Goal: Task Accomplishment & Management: Manage account settings

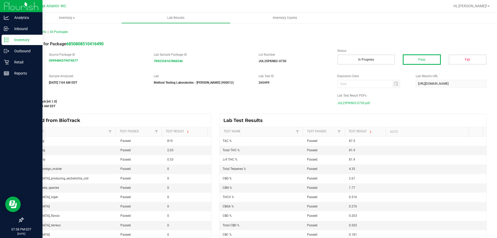
click at [14, 41] on p "Inventory" at bounding box center [24, 40] width 31 height 6
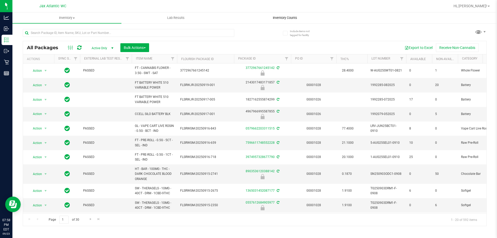
click at [280, 17] on span "Inventory Counts" at bounding box center [285, 18] width 38 height 5
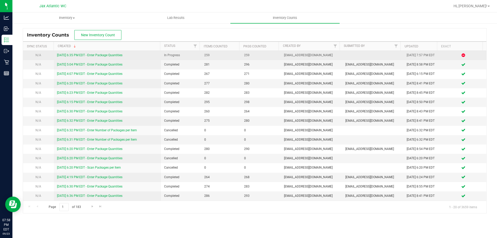
click at [109, 56] on link "9/23/25 6:35 PM EDT - Enter Package Quantities" at bounding box center [89, 55] width 65 height 4
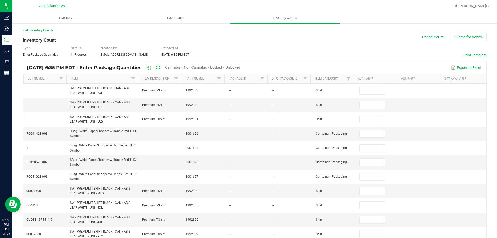
click at [180, 67] on span "Cannabis" at bounding box center [172, 67] width 15 height 4
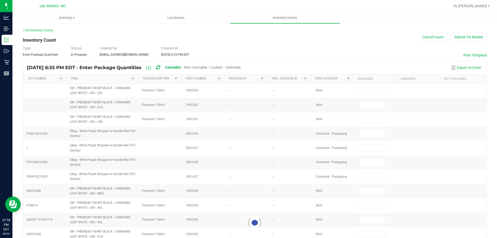
type input "8"
type input "0"
type input "1"
type input "0"
type input "11"
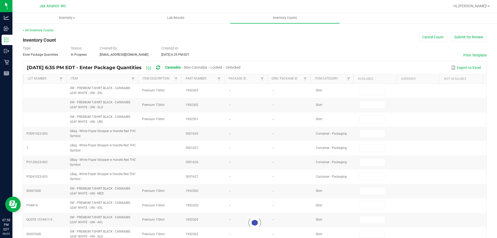
type input "0"
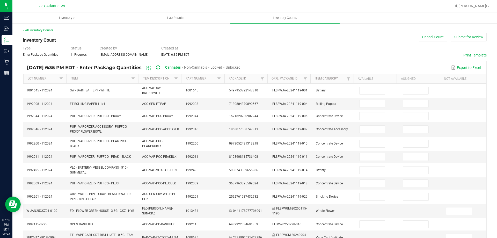
click at [240, 66] on span "Unlocked" at bounding box center [233, 67] width 15 height 4
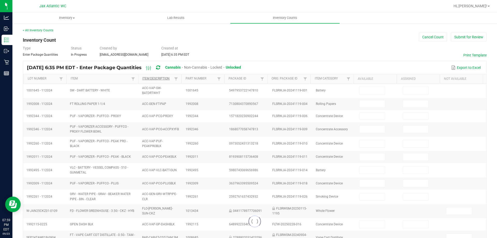
type input "8"
type input "11"
type input "3"
type input "0"
type input "2"
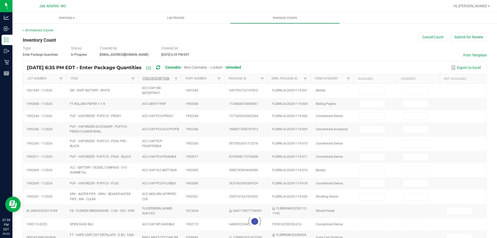
type input "0"
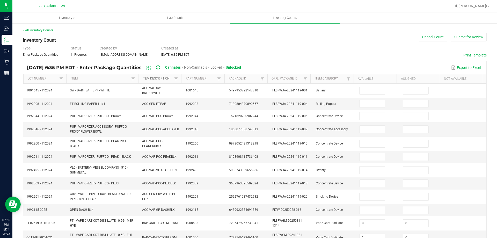
click at [148, 81] on link "Item Description" at bounding box center [157, 79] width 31 height 4
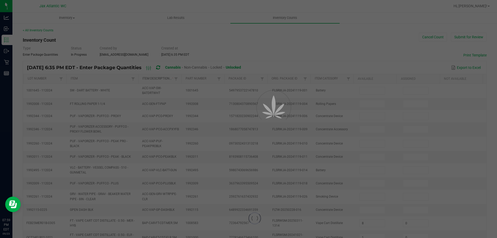
type input "10"
type input "13"
type input "32"
type input "35"
type input "40"
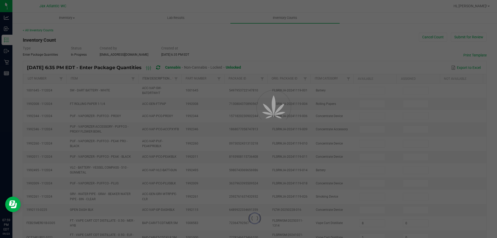
type input "0"
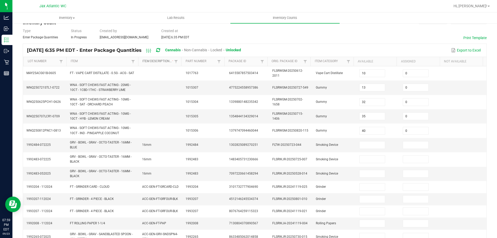
scroll to position [138, 0]
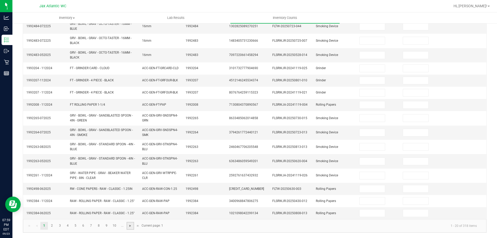
click at [130, 227] on span "Go to the next page" at bounding box center [130, 226] width 4 height 4
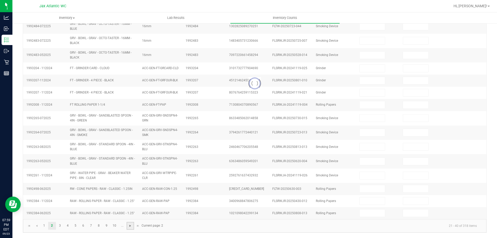
type input "6"
type input "0"
type input "8"
type input "0"
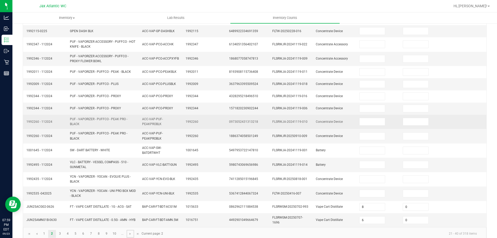
scroll to position [129, 0]
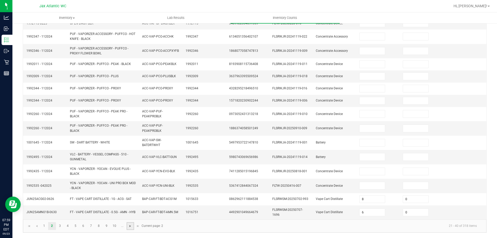
click at [131, 226] on span "Go to the next page" at bounding box center [130, 226] width 4 height 4
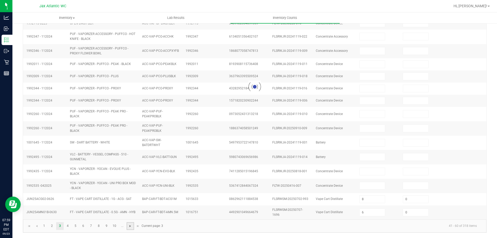
type input "1"
type input "5"
type input "8"
type input "4"
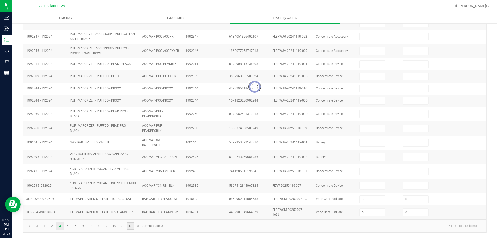
type input "6"
type input "12"
type input "10"
type input "1"
type input "4"
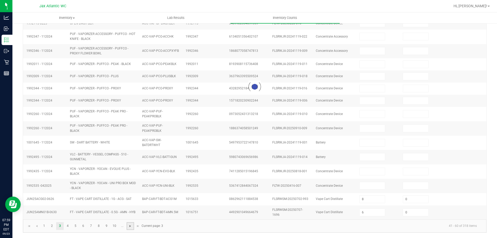
type input "9"
type input "0"
type input "2"
type input "0"
type input "3"
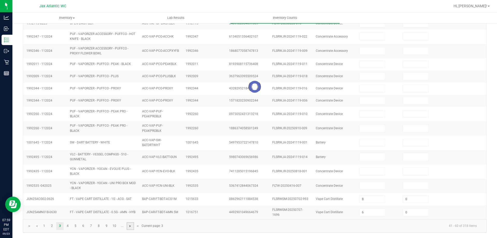
type input "0"
type input "12"
type input "0"
type input "10"
type input "0"
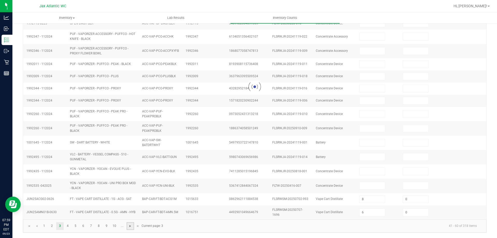
type input "0"
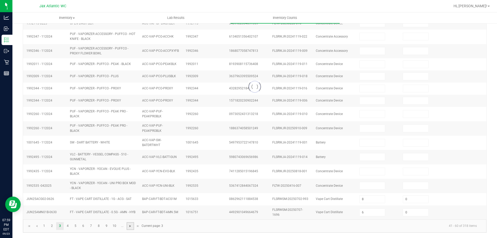
type input "0"
type input "5"
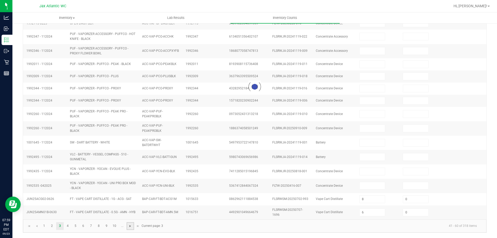
type input "0"
type input "6"
type input "0"
type input "9"
type input "0"
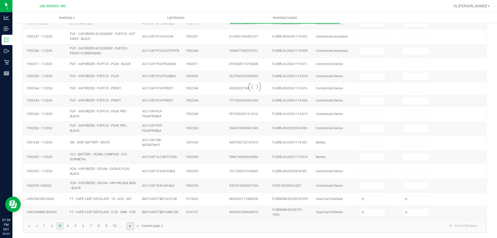
type input "5"
type input "0"
type input "5"
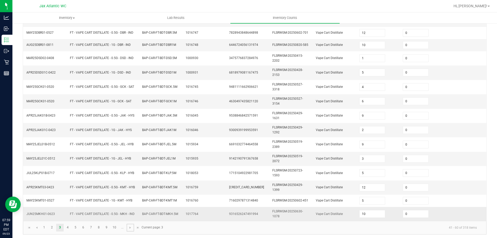
scroll to position [142, 0]
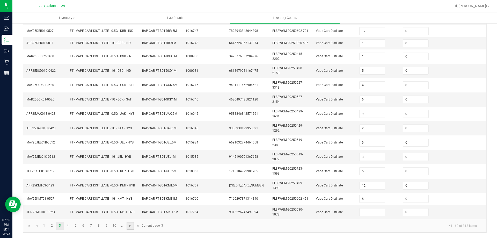
click at [130, 225] on span "Go to the next page" at bounding box center [130, 226] width 4 height 4
type input "12"
type input "11"
type input "7"
type input "9"
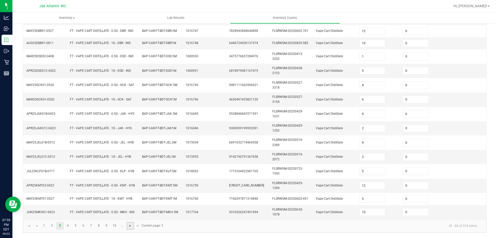
type input "9"
type input "4"
type input "2"
type input "5"
type input "8"
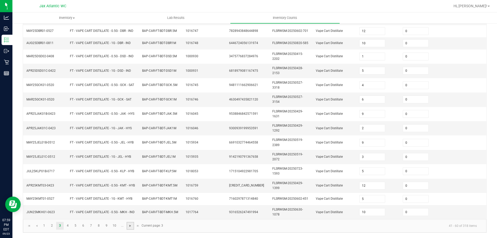
type input "12"
type input "8"
type input "1"
type input "8"
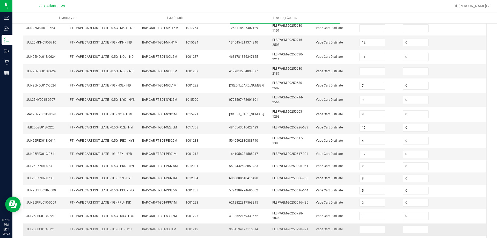
scroll to position [131, 0]
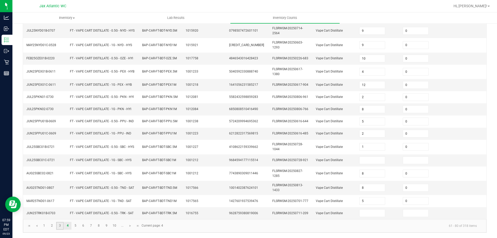
click at [60, 225] on link "3" at bounding box center [60, 226] width 8 height 8
type input "1"
type input "5"
type input "8"
type input "4"
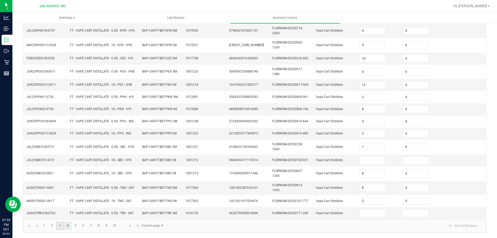
type input "4"
type input "6"
type input "12"
type input "1"
type input "4"
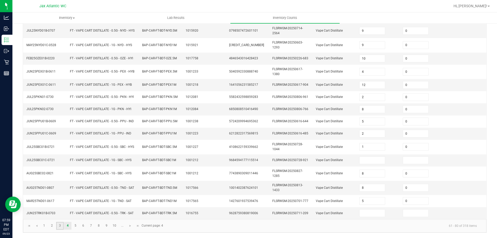
type input "9"
type input "3"
type input "0"
type input "12"
type input "10"
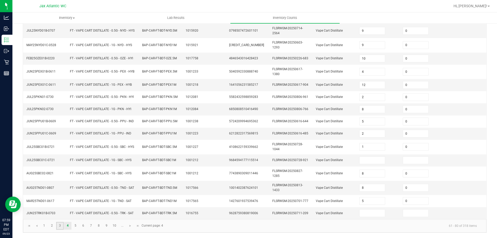
type input "0"
type input "5"
type input "6"
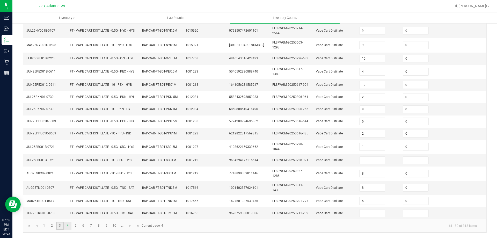
type input "9"
type input "5"
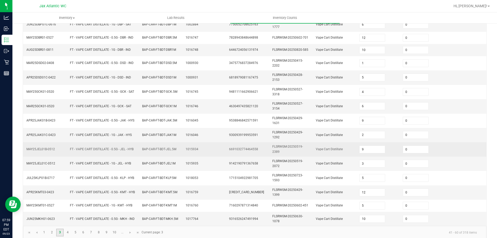
scroll to position [142, 0]
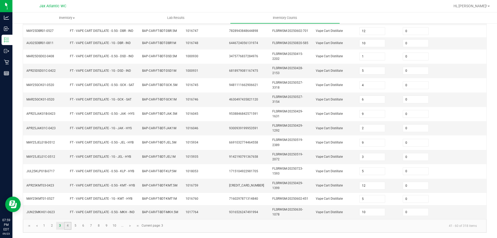
click at [68, 226] on link "4" at bounding box center [68, 226] width 8 height 8
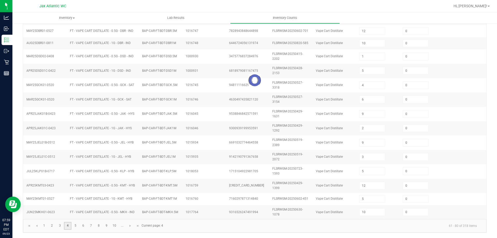
type input "12"
type input "11"
type input "7"
type input "9"
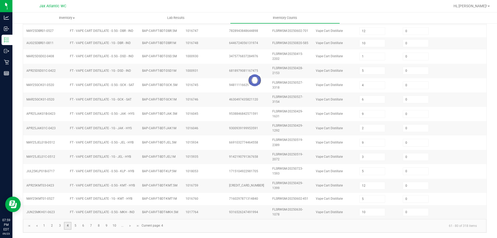
type input "4"
type input "2"
type input "5"
type input "8"
type input "12"
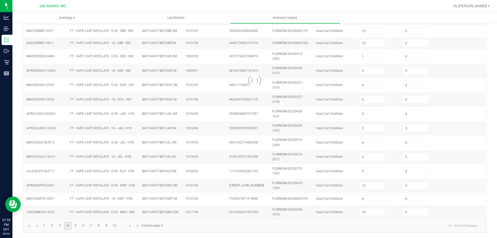
type input "8"
type input "1"
type input "8"
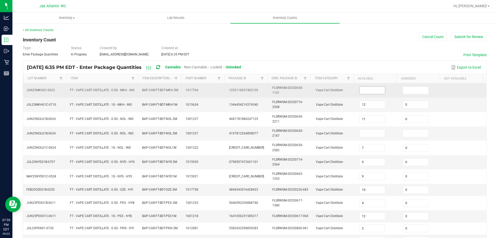
scroll to position [0, 0]
click at [371, 91] on input at bounding box center [372, 90] width 26 height 7
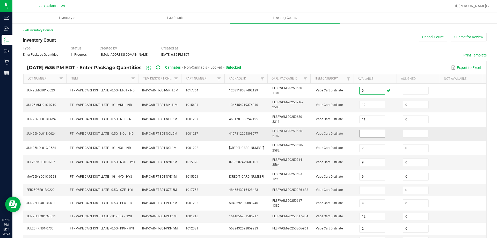
type input "0"
click at [361, 135] on input at bounding box center [372, 133] width 26 height 7
type input "0"
click at [343, 59] on div "< All Inventory Counts Inventory Count Cancel Count Submit for Review Type Ente…" at bounding box center [255, 196] width 464 height 336
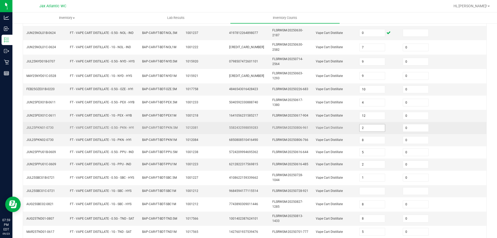
scroll to position [131, 0]
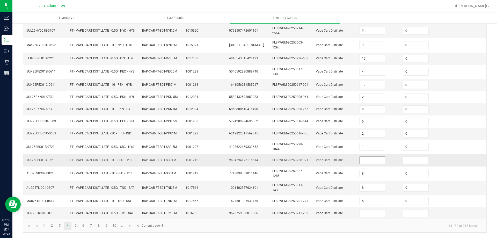
click at [363, 159] on input at bounding box center [372, 160] width 26 height 7
type input "0"
click at [75, 226] on link "5" at bounding box center [76, 226] width 8 height 8
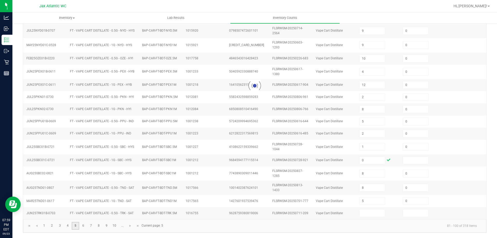
type input "5"
type input "6"
type input "10"
type input "3"
type input "2"
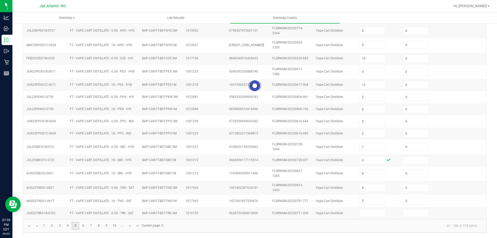
type input "2"
type input "12"
type input "9"
type input "3"
type input "6"
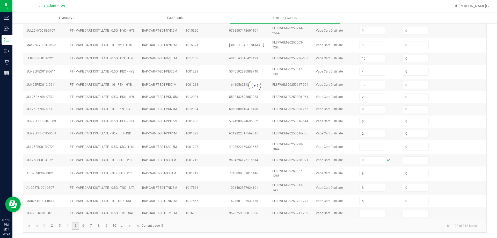
type input "12"
type input "0"
type input "8"
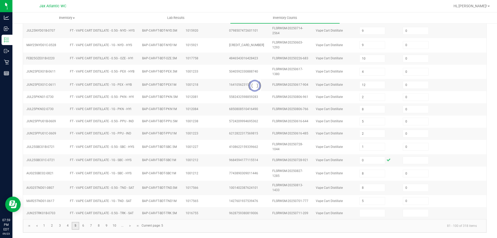
type input "5"
type input "10"
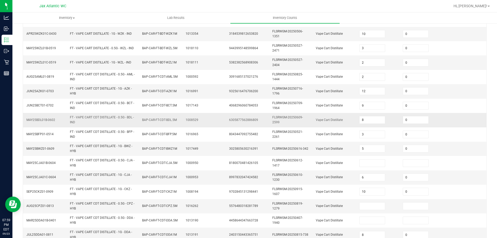
scroll to position [149, 0]
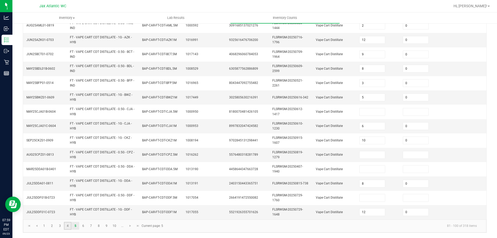
click at [68, 225] on link "4" at bounding box center [68, 226] width 8 height 8
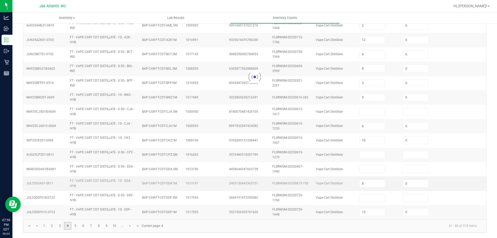
type input "0"
type input "12"
type input "0"
type input "7"
type input "9"
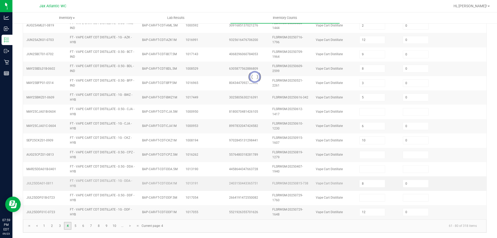
type input "9"
type input "10"
type input "4"
type input "2"
type input "5"
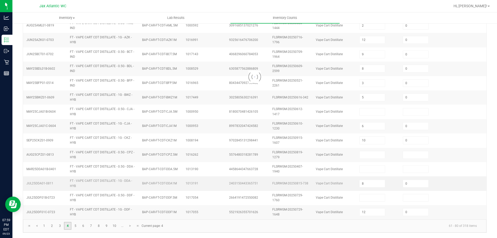
type input "0"
type input "2"
type input "0"
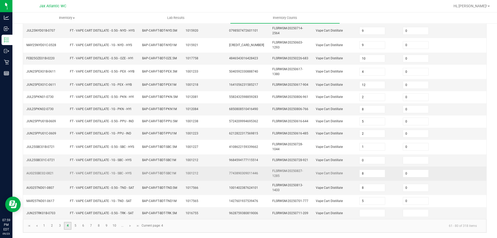
scroll to position [131, 0]
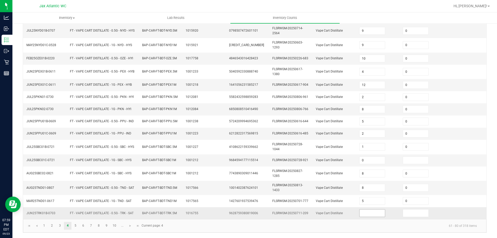
click at [374, 213] on input at bounding box center [372, 212] width 26 height 7
click at [130, 225] on span "Go to the next page" at bounding box center [130, 226] width 4 height 4
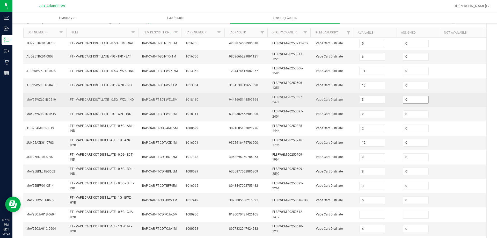
scroll to position [103, 0]
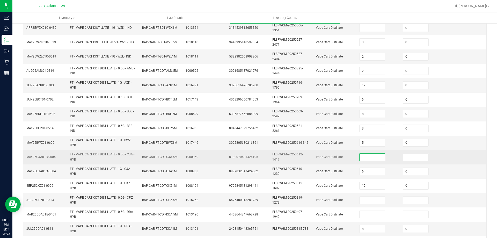
click at [362, 154] on input at bounding box center [372, 156] width 26 height 7
click at [443, 158] on td at bounding box center [464, 157] width 43 height 14
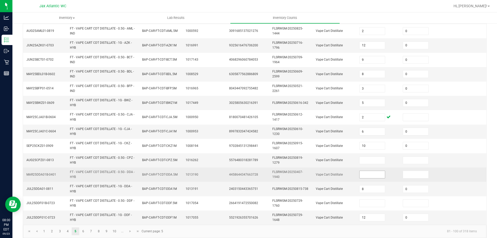
scroll to position [149, 0]
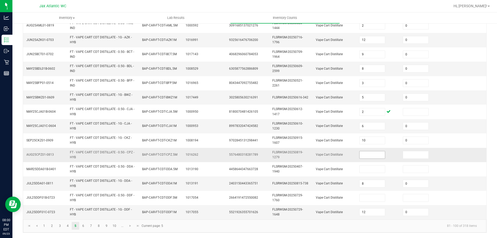
click at [367, 152] on input at bounding box center [372, 154] width 26 height 7
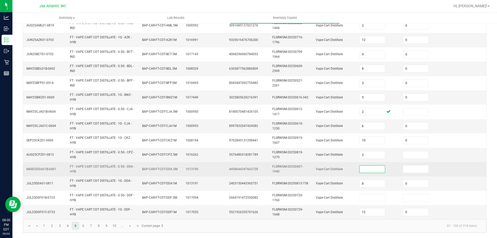
click at [369, 169] on input at bounding box center [372, 168] width 26 height 7
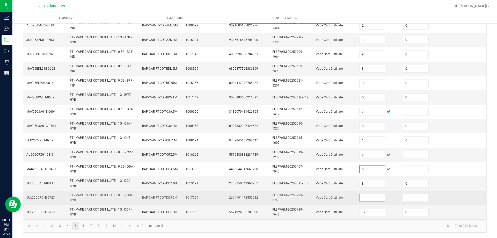
click at [362, 198] on input at bounding box center [372, 197] width 26 height 7
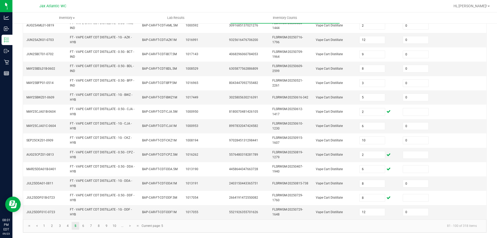
click at [492, 178] on div "< All Inventory Counts Inventory Count Cancel Count Submit for Review Type Ente…" at bounding box center [254, 56] width 484 height 364
click at [84, 227] on link "6" at bounding box center [83, 226] width 8 height 8
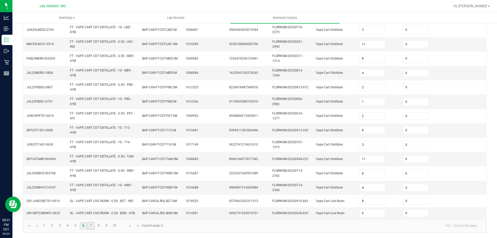
click at [89, 225] on link "7" at bounding box center [91, 226] width 8 height 8
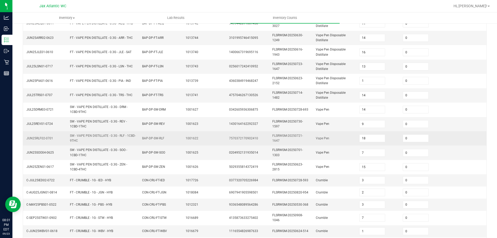
scroll to position [142, 0]
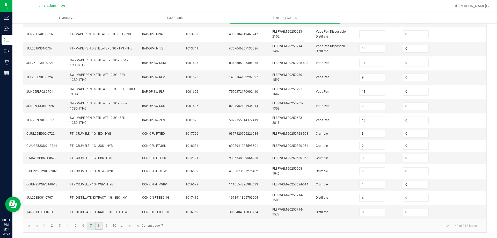
click at [96, 226] on link "8" at bounding box center [99, 226] width 8 height 8
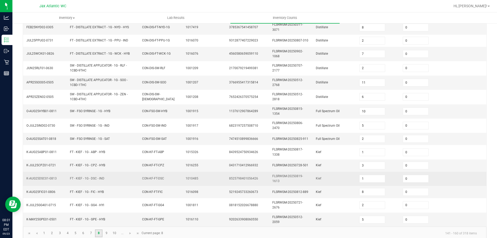
scroll to position [140, 0]
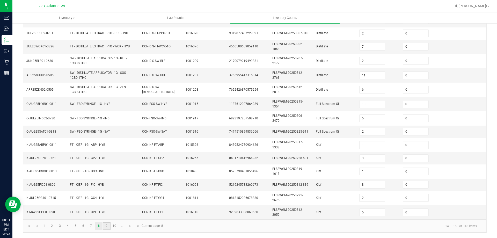
click at [105, 225] on link "9" at bounding box center [107, 226] width 8 height 8
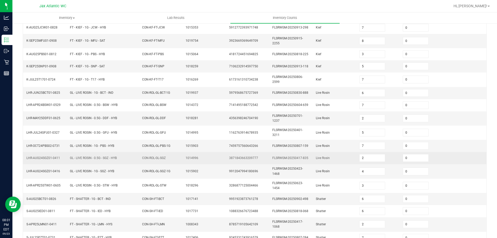
scroll to position [125, 0]
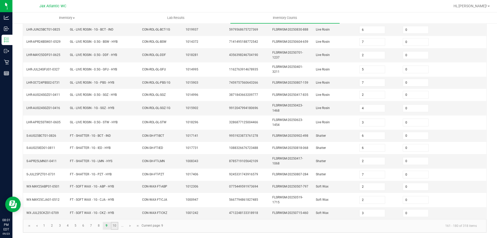
click at [116, 225] on link "10" at bounding box center [115, 226] width 8 height 8
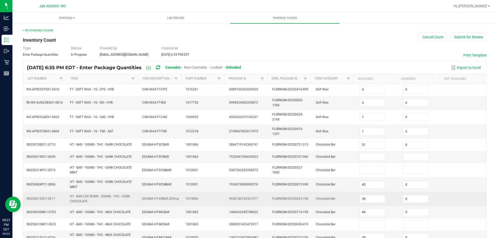
scroll to position [50, 0]
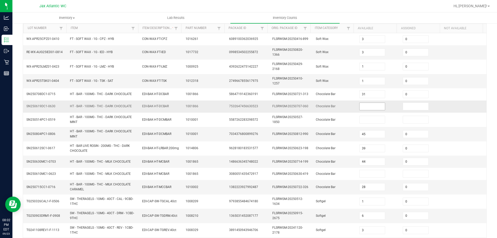
click at [359, 105] on input at bounding box center [372, 106] width 26 height 7
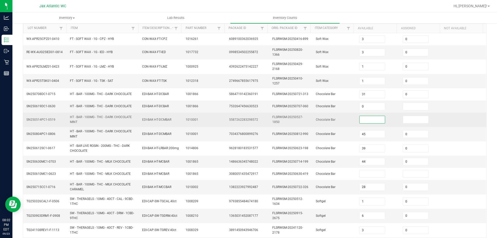
click at [365, 119] on input at bounding box center [372, 119] width 26 height 7
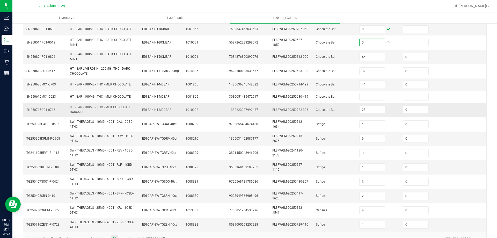
scroll to position [128, 0]
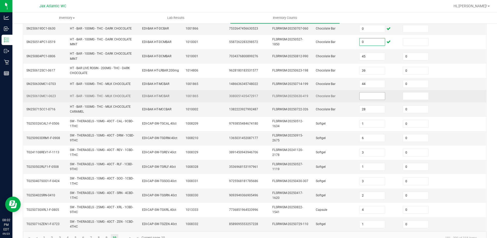
click at [359, 98] on input at bounding box center [372, 95] width 26 height 7
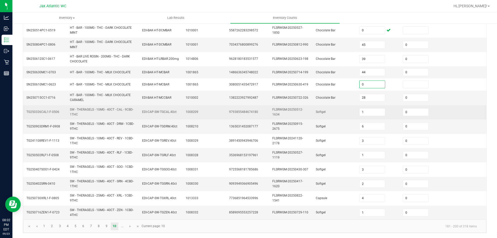
scroll to position [140, 0]
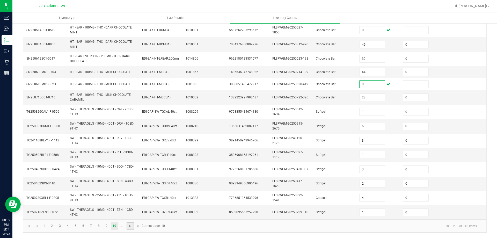
click at [132, 226] on span "Go to the next page" at bounding box center [130, 226] width 4 height 4
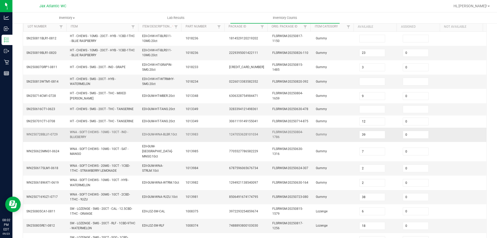
scroll to position [36, 0]
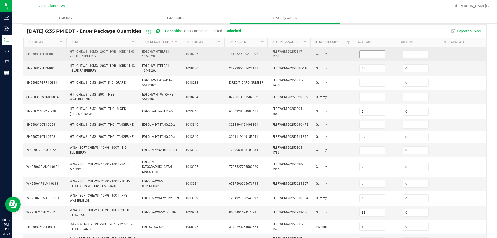
click at [375, 58] on span at bounding box center [372, 54] width 26 height 8
click at [371, 55] on input at bounding box center [372, 53] width 26 height 7
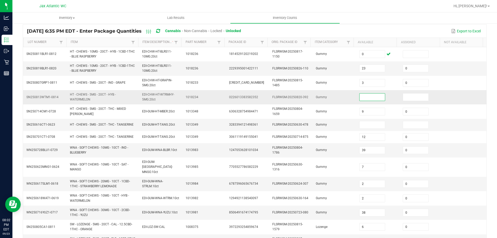
click at [364, 97] on input at bounding box center [372, 96] width 26 height 7
click at [362, 123] on input at bounding box center [372, 124] width 26 height 7
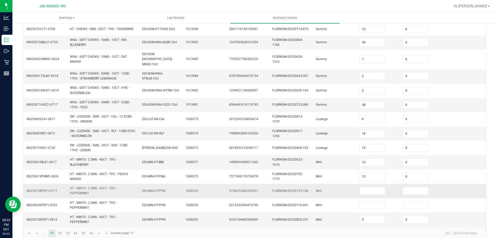
scroll to position [147, 0]
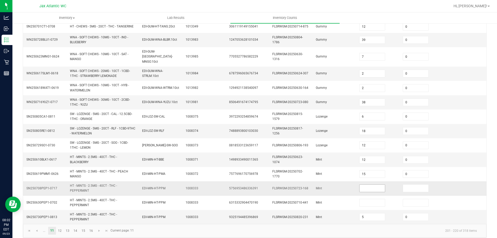
click at [359, 185] on input at bounding box center [372, 187] width 26 height 7
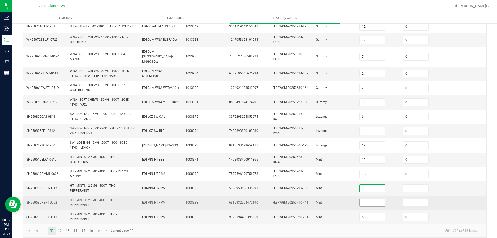
click at [362, 199] on input at bounding box center [372, 202] width 26 height 7
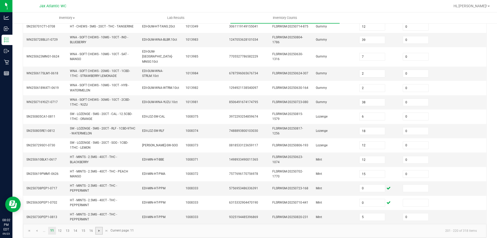
click at [97, 228] on span "Go to the next page" at bounding box center [99, 230] width 4 height 4
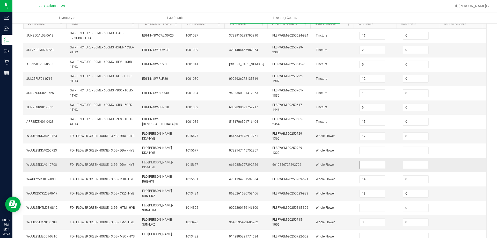
scroll to position [106, 0]
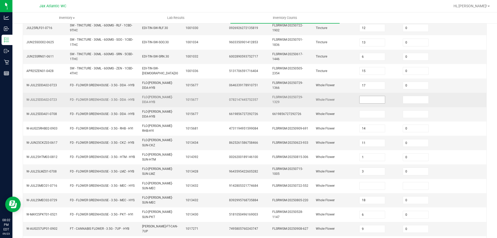
click at [360, 103] on input at bounding box center [372, 99] width 26 height 7
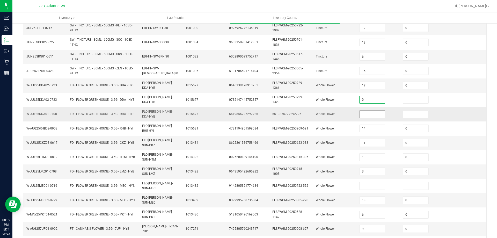
click at [365, 115] on input at bounding box center [372, 113] width 26 height 7
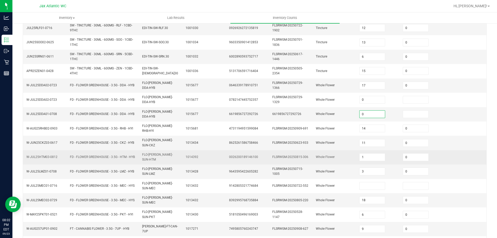
scroll to position [131, 0]
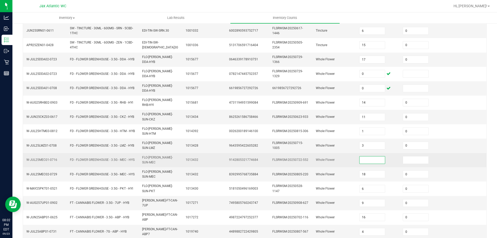
click at [360, 156] on input at bounding box center [372, 159] width 26 height 7
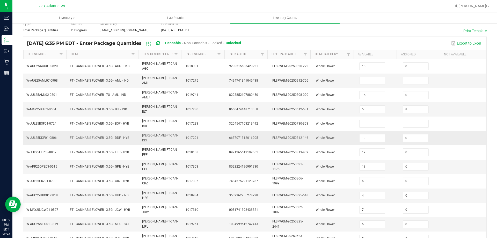
scroll to position [24, 0]
click at [369, 79] on input at bounding box center [372, 81] width 26 height 7
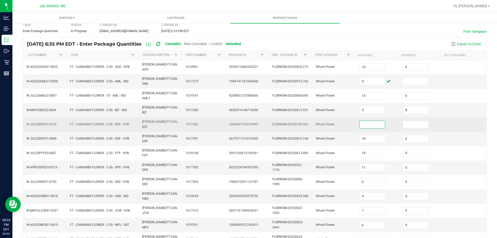
click at [359, 121] on input at bounding box center [372, 124] width 26 height 7
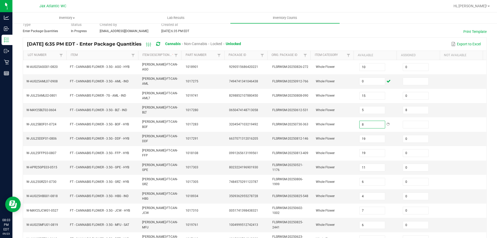
click at [367, 34] on div "< All Inventory Counts Inventory Count Cancel Count Submit for Review Type Ente…" at bounding box center [255, 181] width 464 height 355
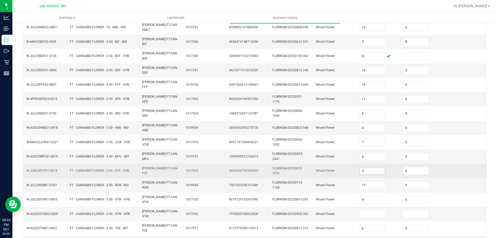
scroll to position [127, 0]
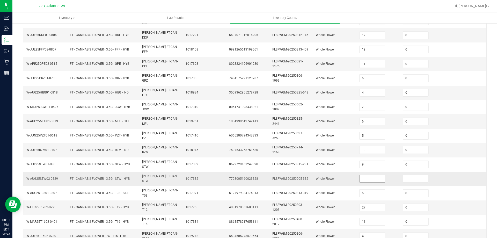
click at [369, 175] on input at bounding box center [372, 178] width 26 height 7
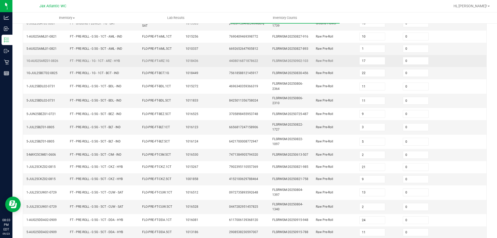
scroll to position [123, 0]
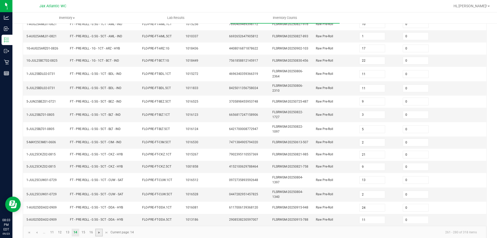
click at [100, 230] on span "Go to the next page" at bounding box center [99, 232] width 4 height 4
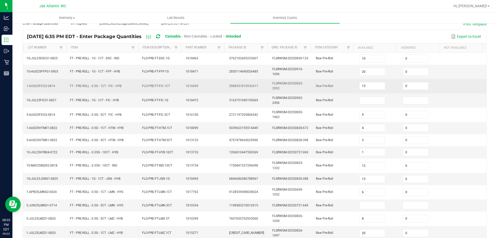
scroll to position [19, 0]
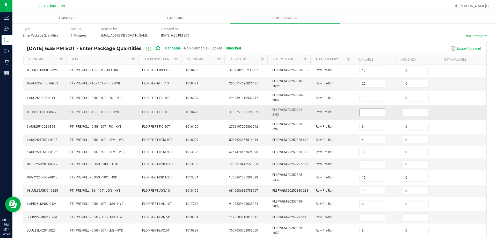
click at [359, 114] on input at bounding box center [372, 112] width 26 height 7
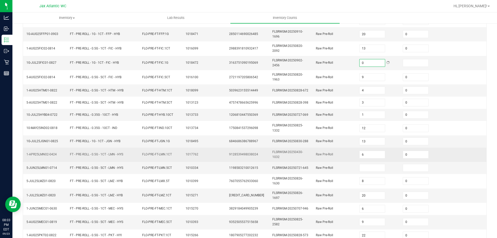
scroll to position [71, 0]
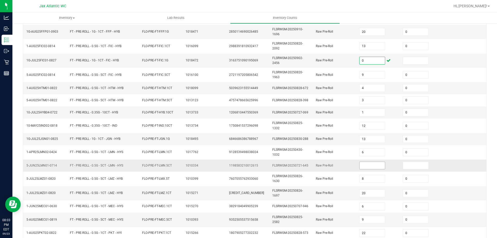
click at [362, 167] on input at bounding box center [372, 165] width 26 height 7
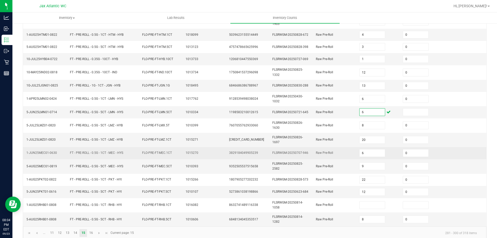
scroll to position [131, 0]
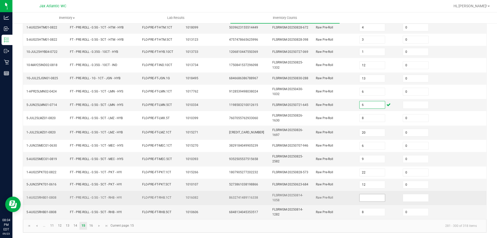
click at [360, 198] on input at bounding box center [372, 197] width 26 height 7
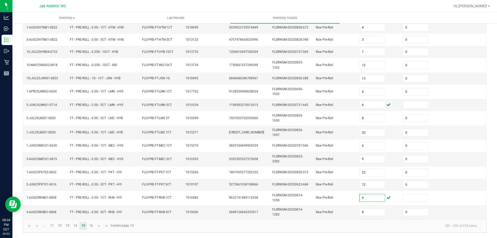
click at [170, 226] on kendo-pager-info "281 - 300 of 318 items" at bounding box center [309, 225] width 344 height 9
click at [94, 226] on link "16" at bounding box center [91, 226] width 8 height 8
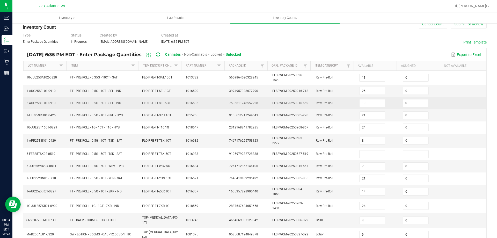
scroll to position [26, 0]
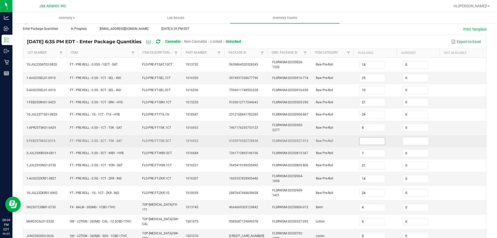
click at [369, 141] on input at bounding box center [372, 140] width 26 height 7
click at [367, 143] on input "0" at bounding box center [372, 140] width 26 height 7
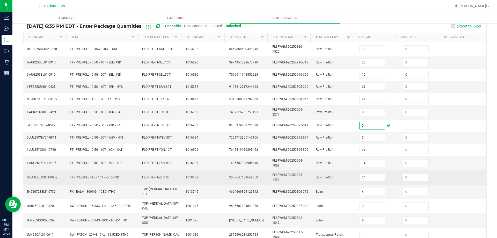
scroll to position [0, 0]
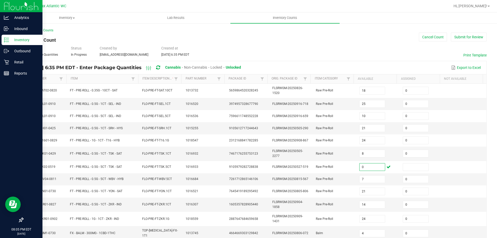
click at [26, 42] on p "Inventory" at bounding box center [24, 40] width 31 height 6
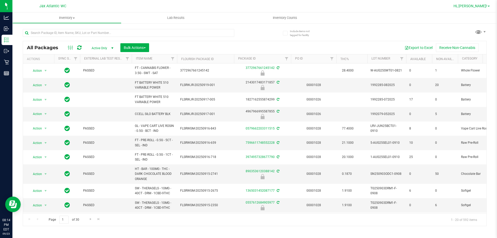
click at [479, 4] on link "Hi, Gaby!" at bounding box center [471, 5] width 40 height 5
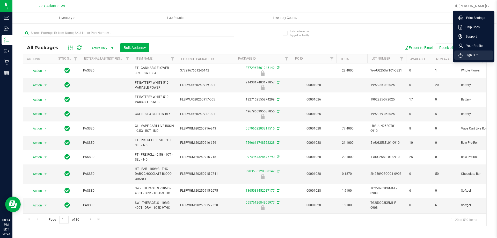
click at [474, 54] on span "Sign Out" at bounding box center [469, 55] width 15 height 5
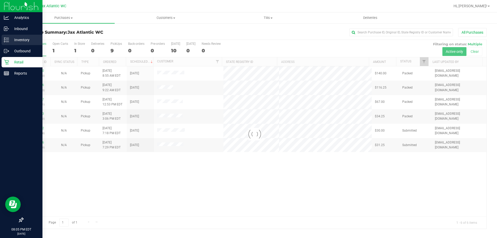
click at [25, 39] on p "Inventory" at bounding box center [24, 40] width 31 height 6
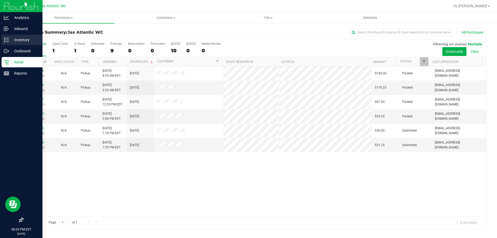
click at [13, 39] on p "Inventory" at bounding box center [24, 40] width 31 height 6
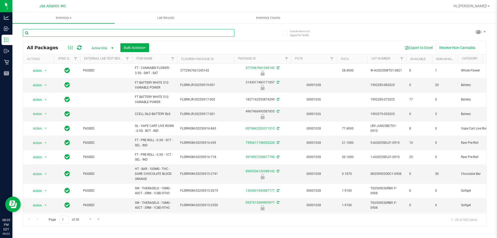
click at [51, 32] on input "text" at bounding box center [128, 33] width 211 height 8
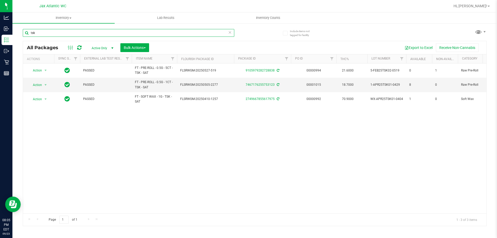
type input "tsk"
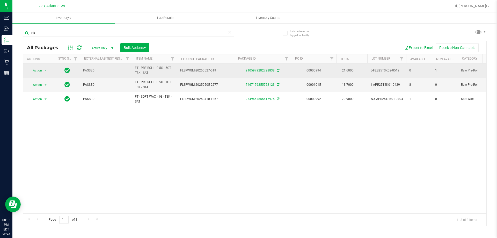
click at [277, 70] on icon at bounding box center [278, 70] width 3 height 3
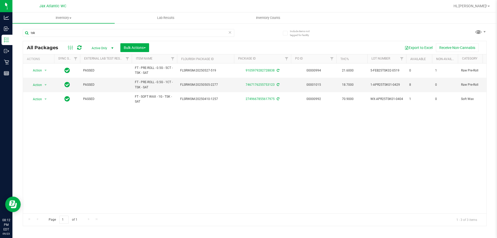
click at [229, 33] on icon at bounding box center [230, 32] width 4 height 6
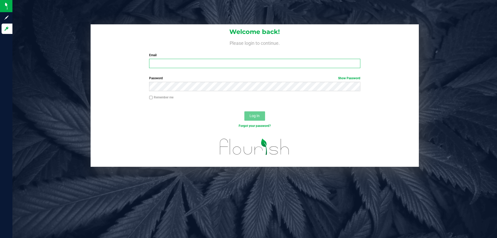
click at [176, 64] on input "Email" at bounding box center [254, 63] width 211 height 9
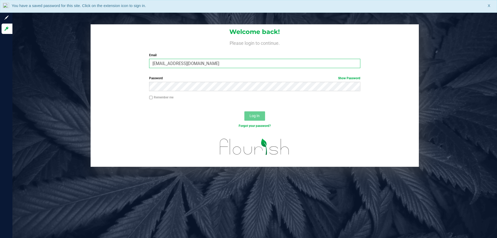
type input "[EMAIL_ADDRESS][DOMAIN_NAME]"
click at [244, 111] on button "Log In" at bounding box center [254, 115] width 21 height 9
